Goal: Task Accomplishment & Management: Use online tool/utility

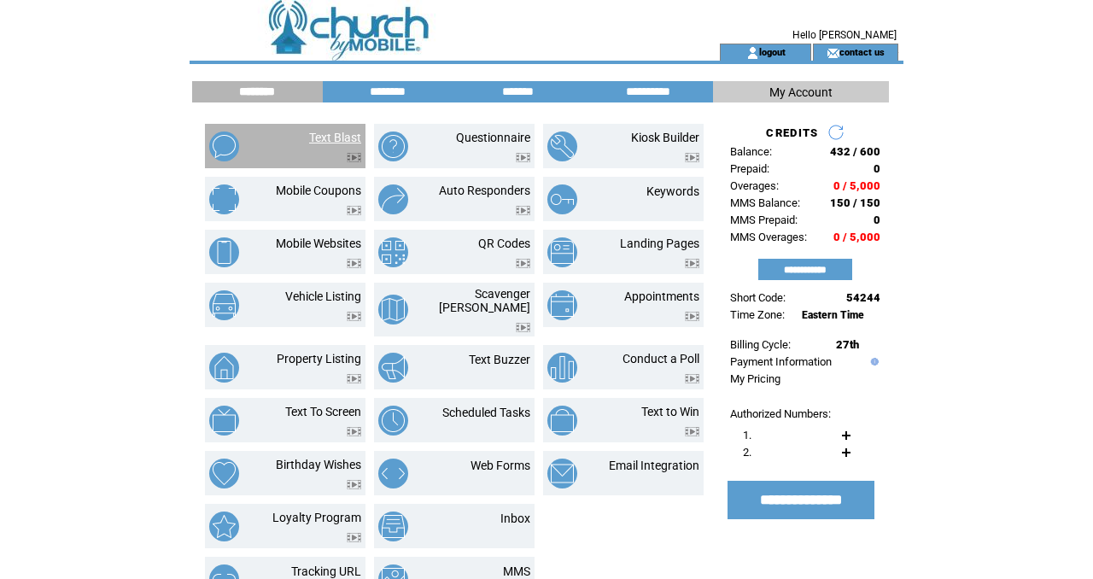
click at [321, 135] on link "Text Blast" at bounding box center [335, 138] width 52 height 14
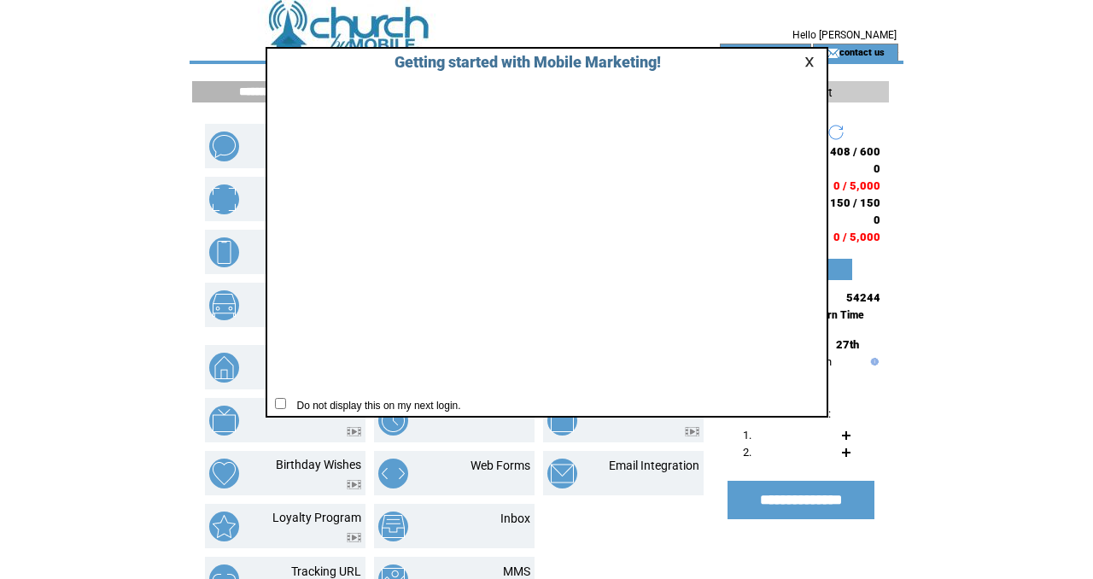
click at [811, 61] on link at bounding box center [811, 61] width 15 height 11
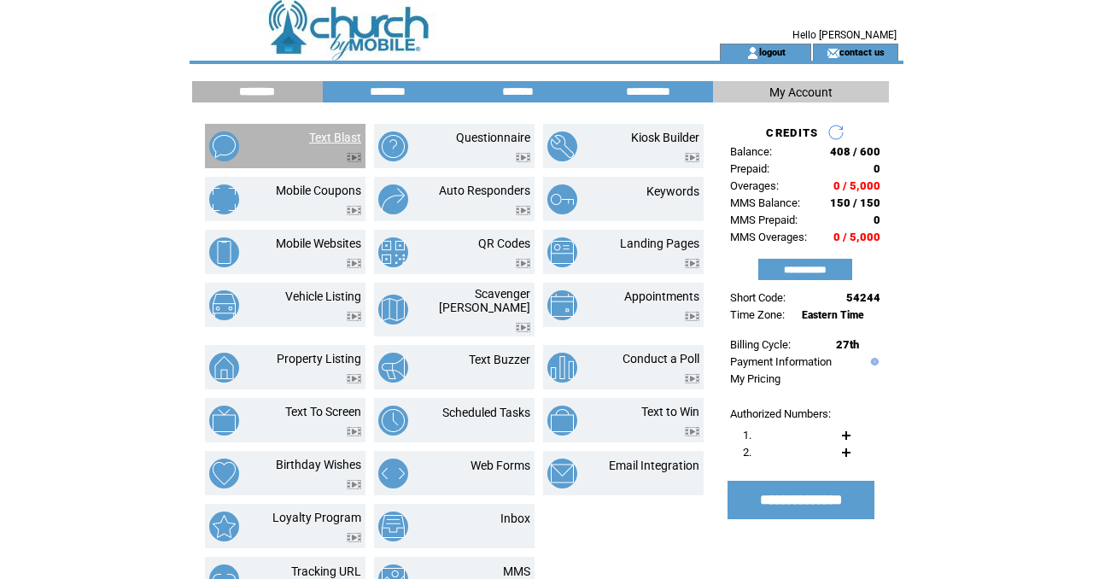
click at [329, 137] on link "Text Blast" at bounding box center [335, 138] width 52 height 14
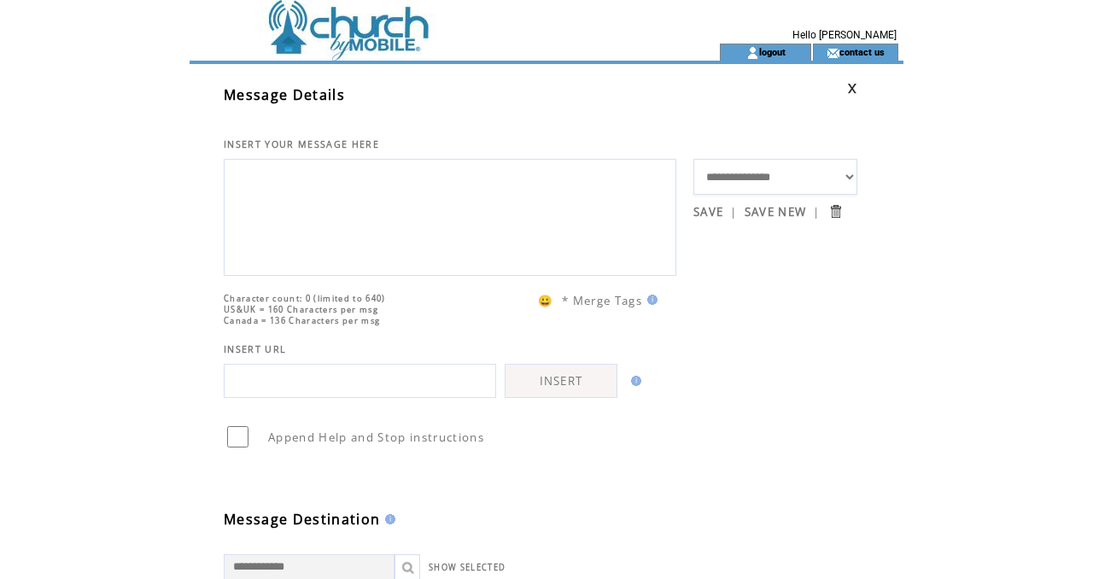
click at [306, 189] on textarea at bounding box center [450, 215] width 434 height 102
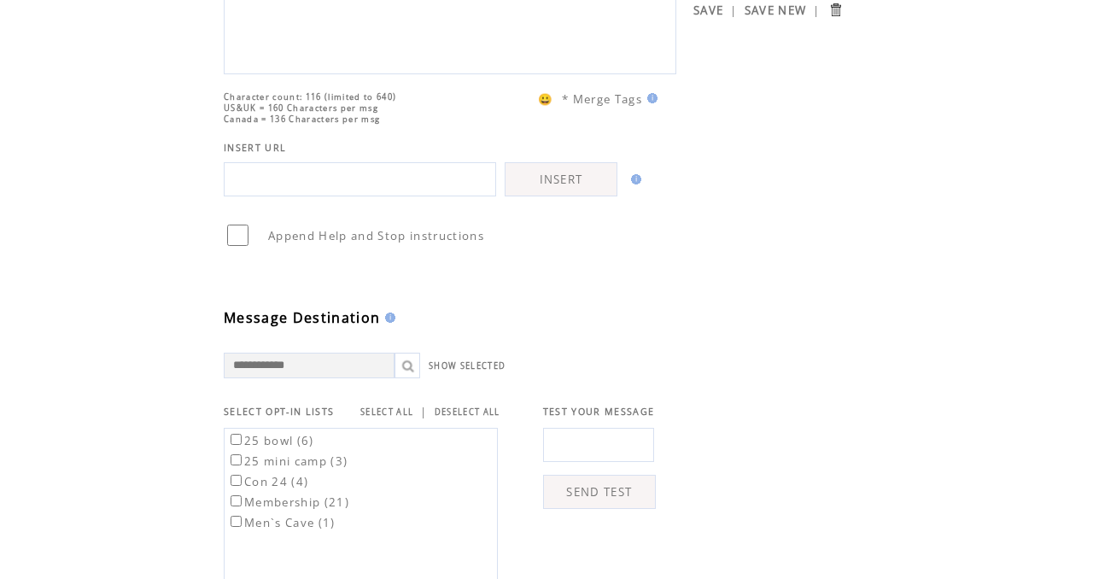
scroll to position [210, 0]
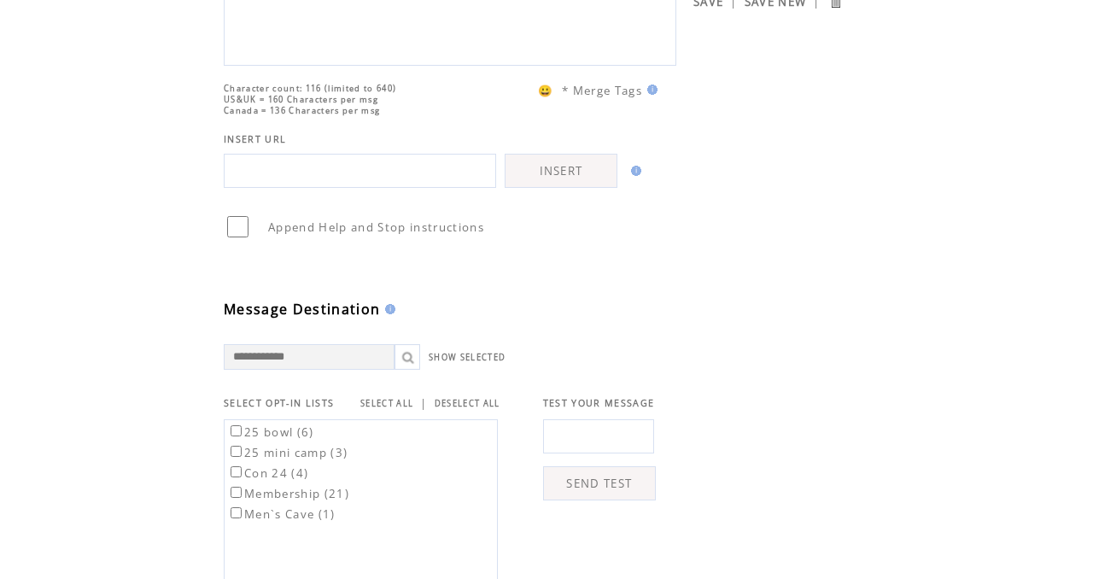
type textarea "**********"
click at [394, 409] on link "SELECT ALL" at bounding box center [386, 403] width 53 height 11
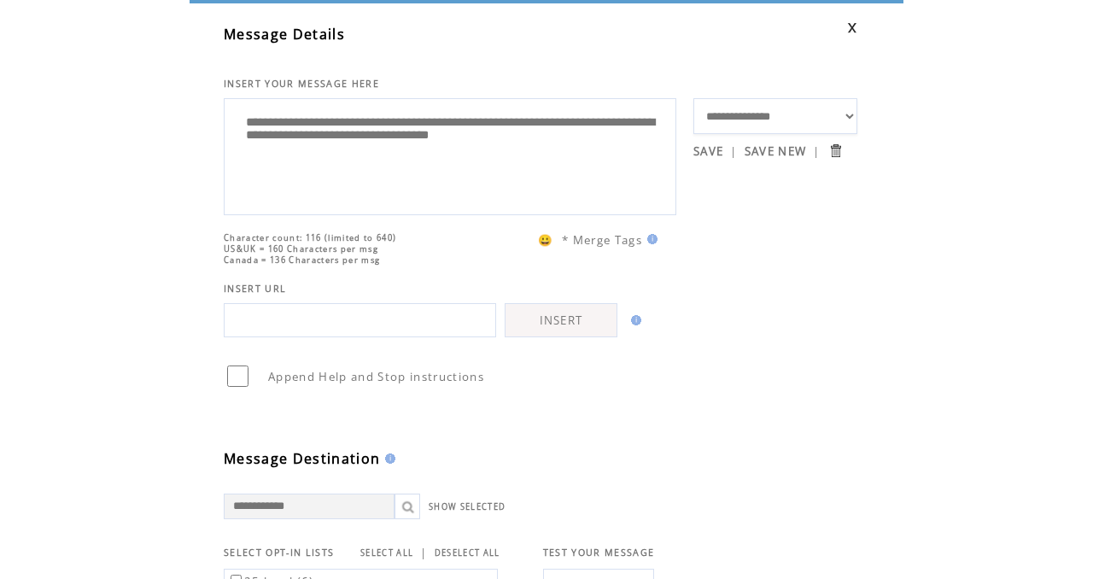
scroll to position [60, 0]
paste input "**********"
type input "**********"
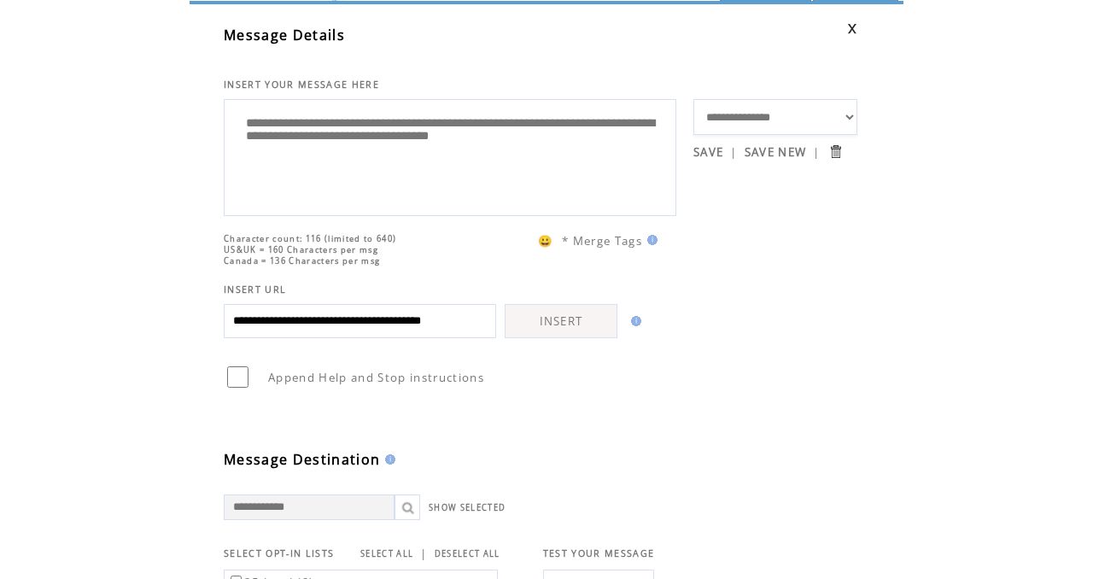
click at [565, 338] on link "INSERT" at bounding box center [560, 321] width 113 height 34
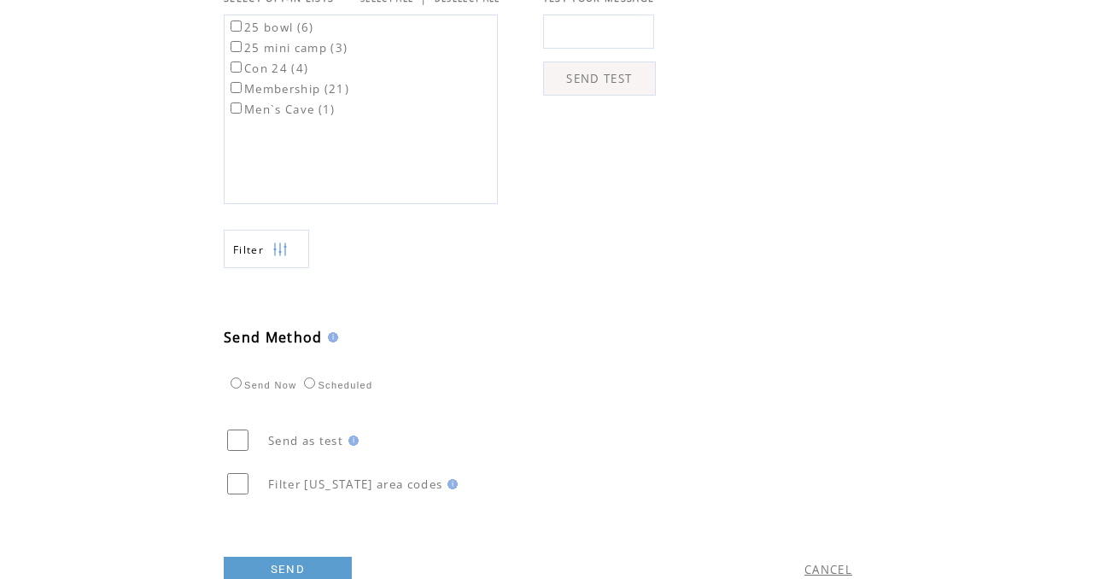
scroll to position [683, 0]
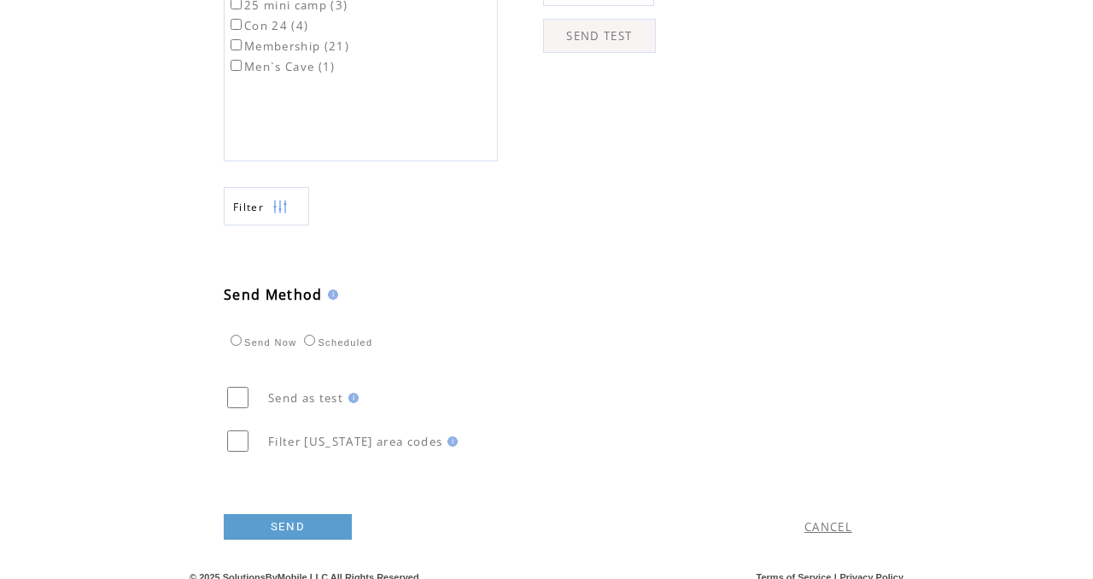
click at [303, 527] on link "SEND" at bounding box center [288, 527] width 128 height 26
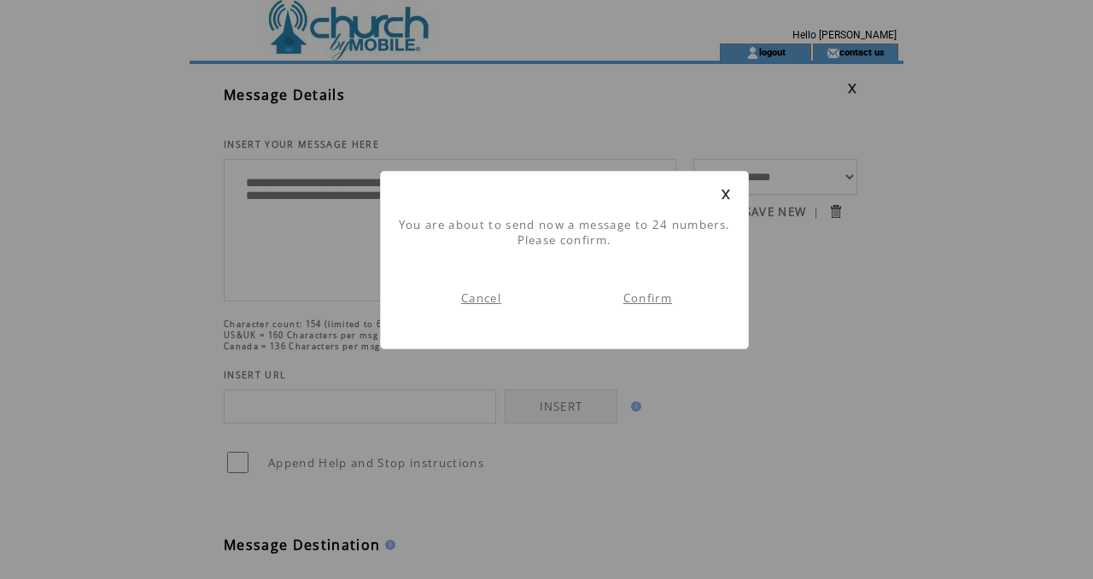
scroll to position [1, 0]
click at [647, 296] on link "Confirm" at bounding box center [647, 297] width 49 height 15
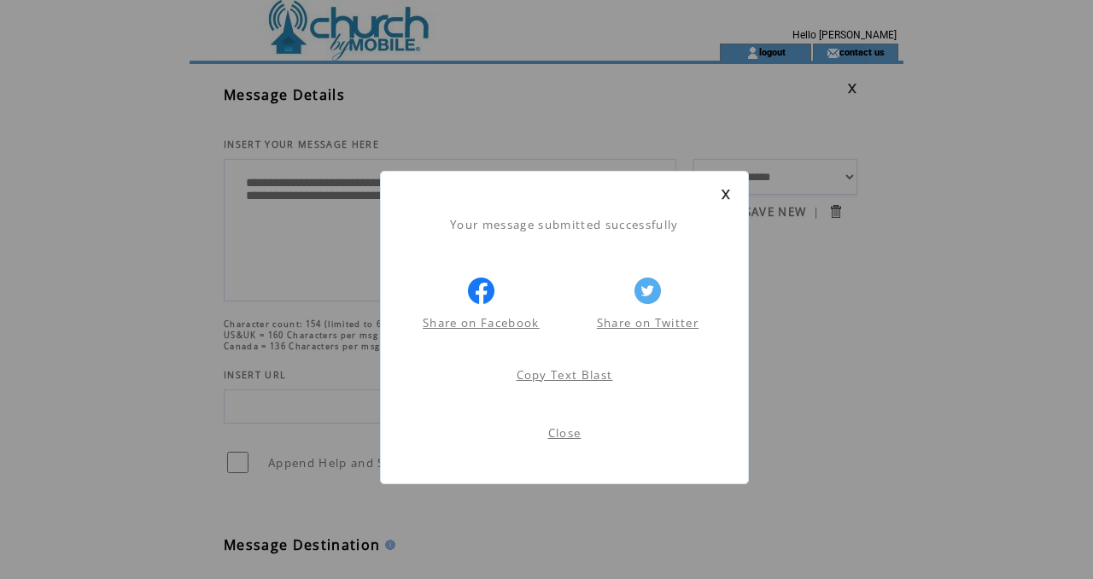
scroll to position [1, 0]
click at [561, 434] on link "Close" at bounding box center [564, 432] width 33 height 15
